Goal: Information Seeking & Learning: Learn about a topic

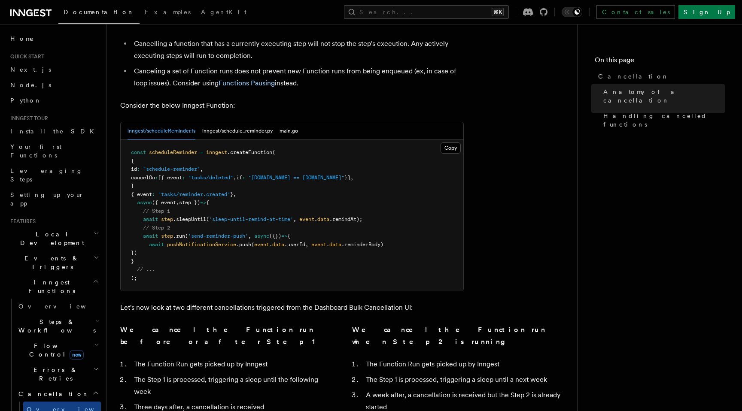
scroll to position [373, 0]
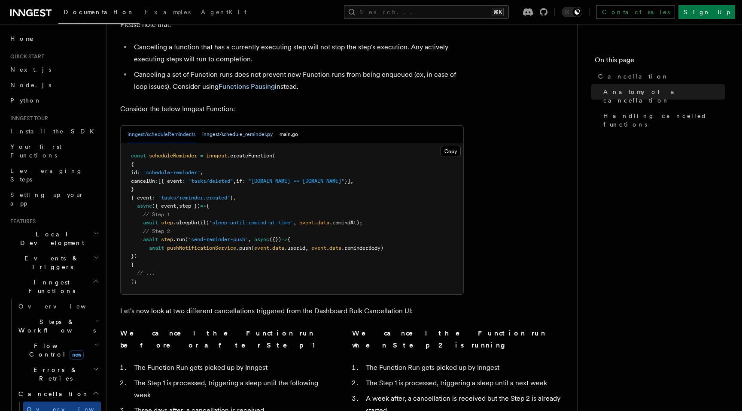
click at [253, 126] on button "inngest/schedule_reminder.py" at bounding box center [237, 135] width 70 height 18
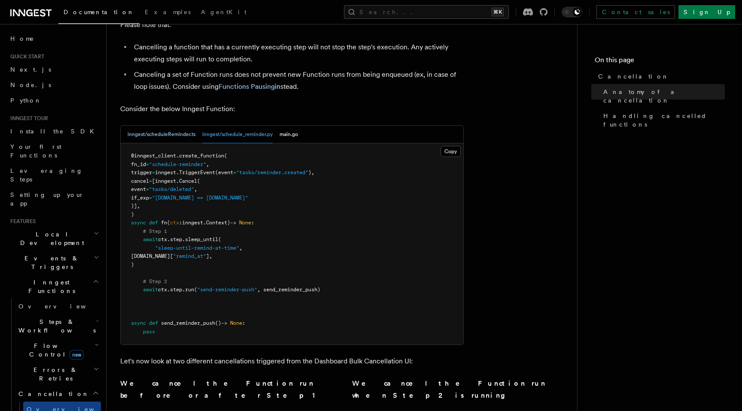
click at [173, 126] on button "inngest/scheduleReminder.ts" at bounding box center [161, 135] width 68 height 18
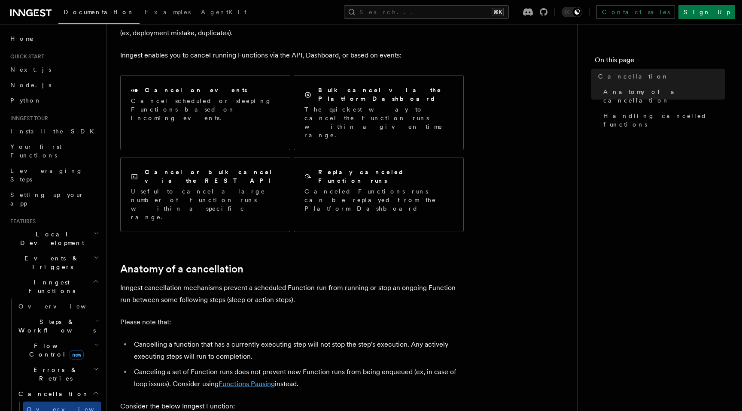
scroll to position [74, 0]
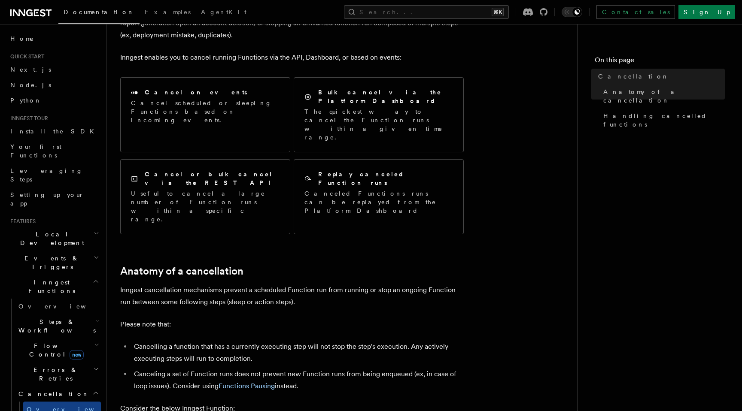
click at [75, 362] on h2 "Errors & Retries" at bounding box center [58, 374] width 86 height 24
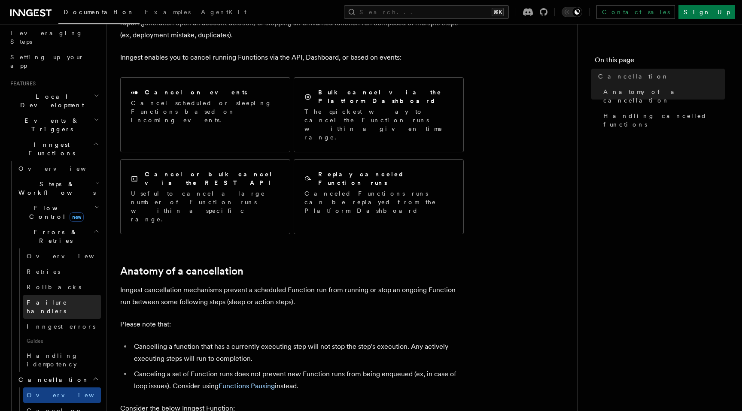
scroll to position [142, 0]
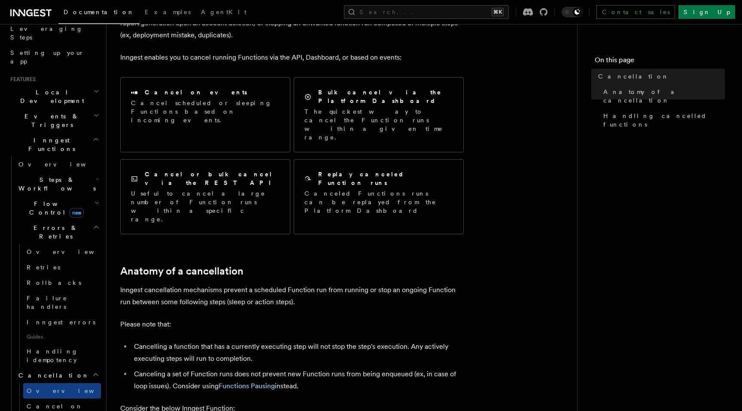
click at [76, 196] on h2 "Flow Control new" at bounding box center [58, 208] width 86 height 24
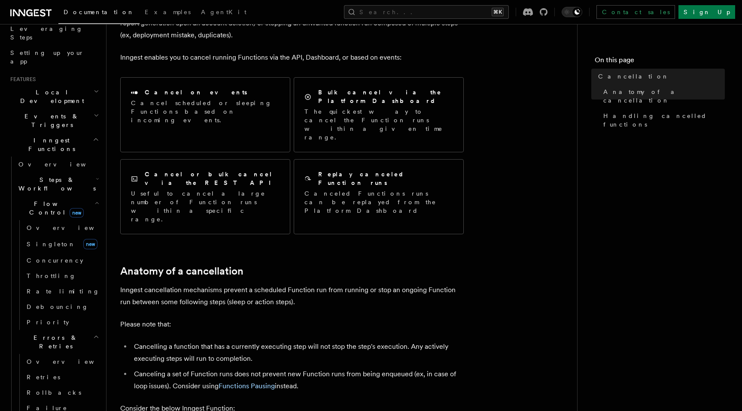
click at [59, 172] on h2 "Steps & Workflows" at bounding box center [58, 184] width 86 height 24
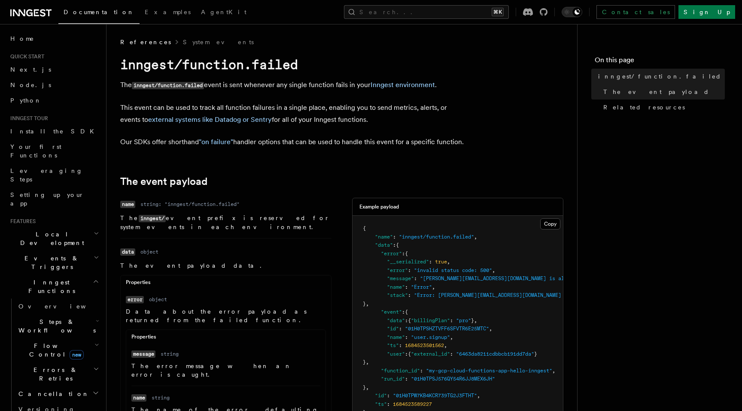
click at [87, 314] on h2 "Steps & Workflows" at bounding box center [58, 326] width 86 height 24
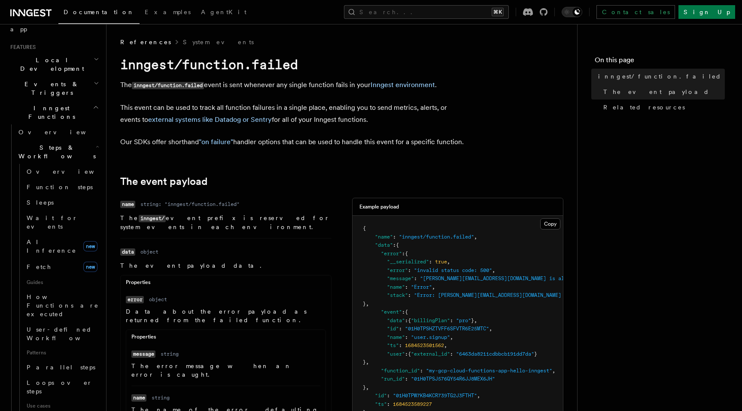
scroll to position [174, 0]
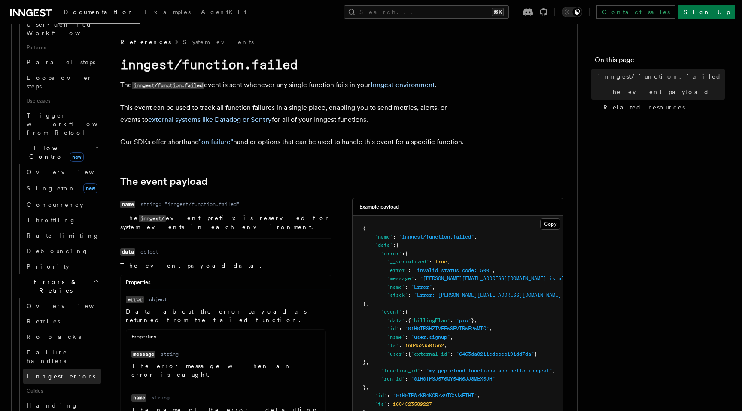
scroll to position [480, 0]
click at [60, 372] on span "Inngest errors" at bounding box center [61, 375] width 69 height 7
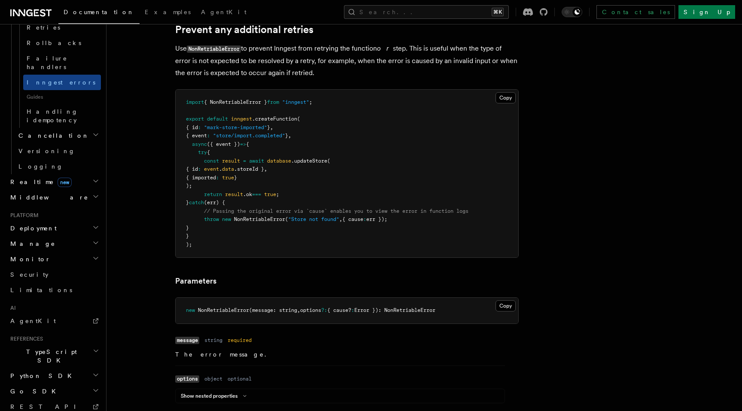
scroll to position [415, 0]
